Goal: Find specific page/section: Find specific page/section

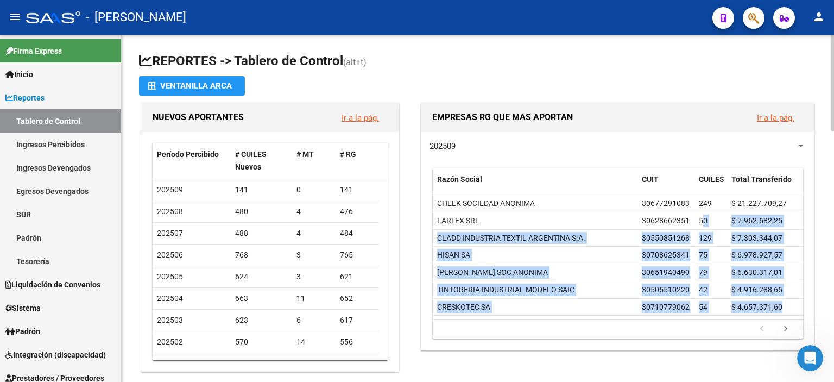
drag, startPoint x: 702, startPoint y: 226, endPoint x: 623, endPoint y: 318, distance: 121.3
click at [623, 318] on div "Razón Social CUIT CUILES Total Transferido CHEEK SOCIEDAD ANONIMA 30677291083 2…" at bounding box center [618, 253] width 370 height 171
click at [61, 333] on link "Padrón" at bounding box center [60, 330] width 121 height 23
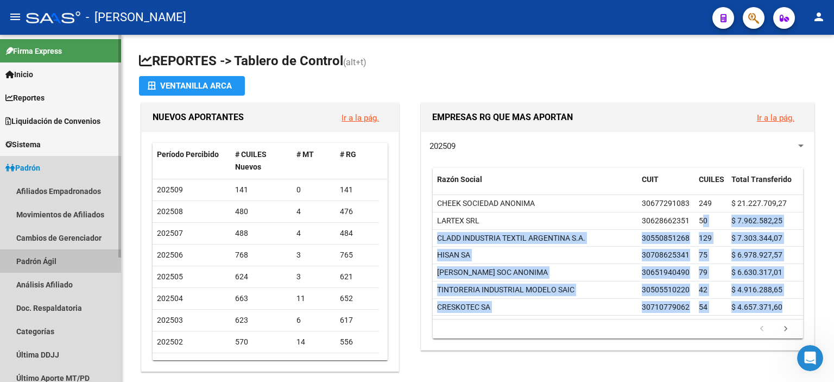
click at [45, 261] on link "Padrón Ágil" at bounding box center [60, 260] width 121 height 23
